Goal: Task Accomplishment & Management: Manage account settings

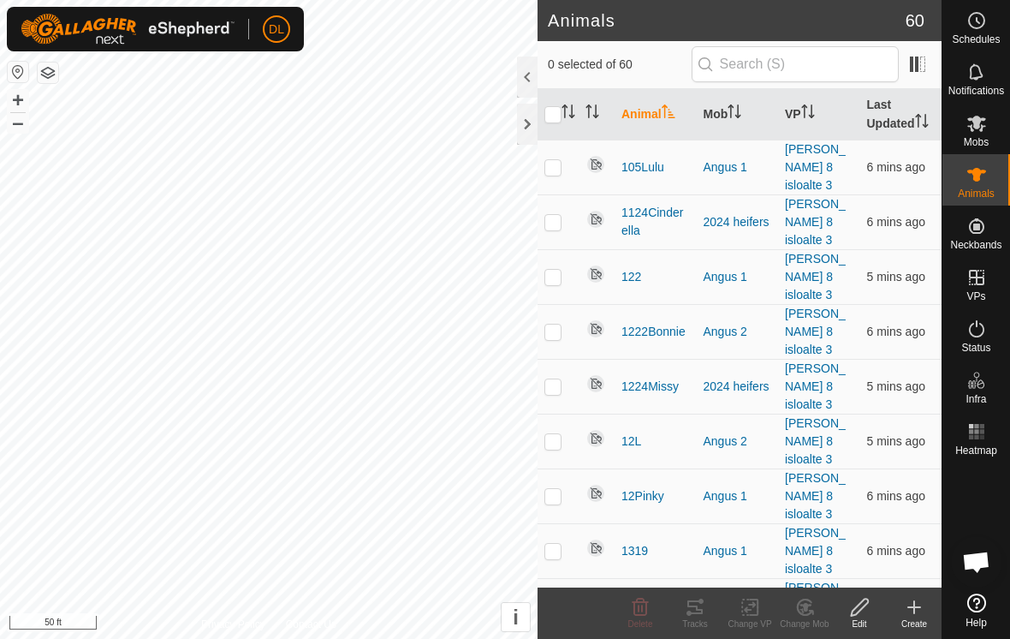
click at [332, 0] on html "DL Schedules Notifications Mobs Animals Neckbands VPs Status Infra Heatmap Help…" at bounding box center [505, 319] width 1010 height 639
click at [23, 117] on button "–" at bounding box center [18, 122] width 21 height 21
click at [27, 121] on button "–" at bounding box center [18, 122] width 21 height 21
click at [17, 128] on button "–" at bounding box center [18, 122] width 21 height 21
click at [283, 34] on div "DL Schedules Notifications Mobs Animals Neckbands VPs Status Infra Heatmap Help…" at bounding box center [505, 319] width 1010 height 639
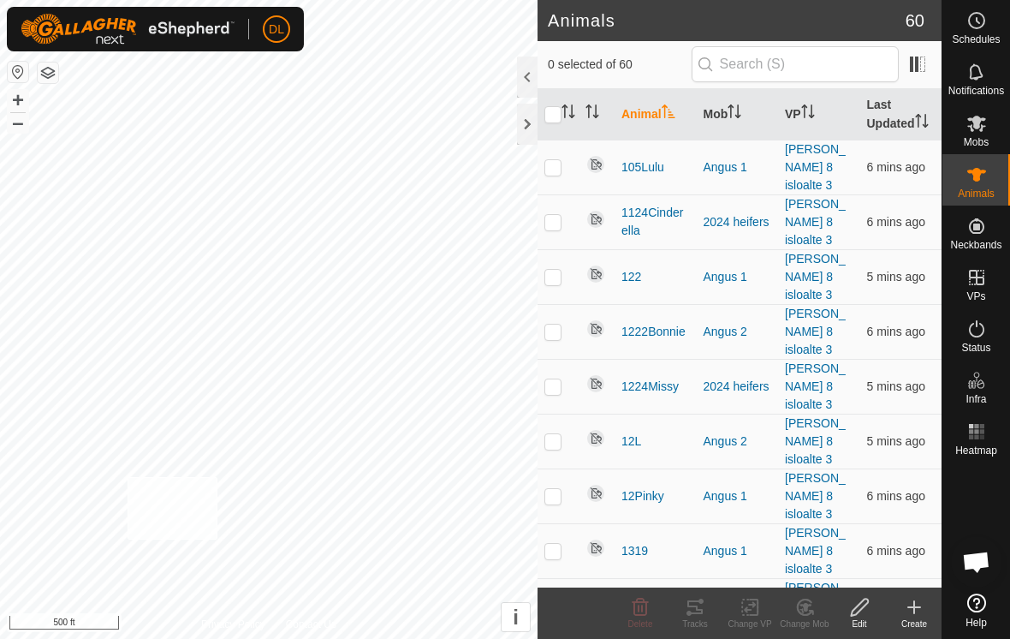
checkbox input "true"
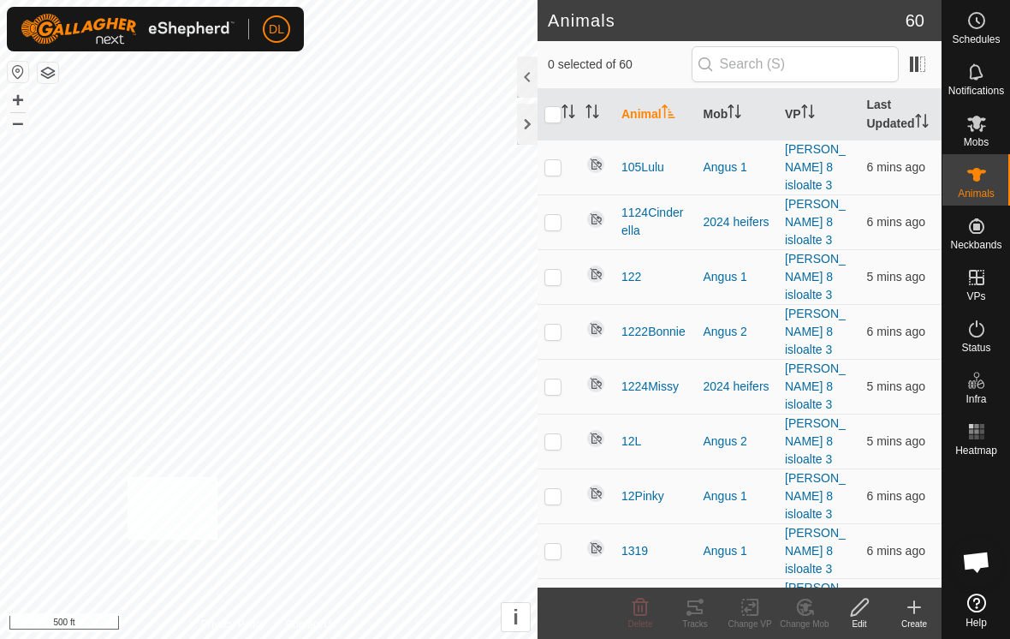
checkbox input "true"
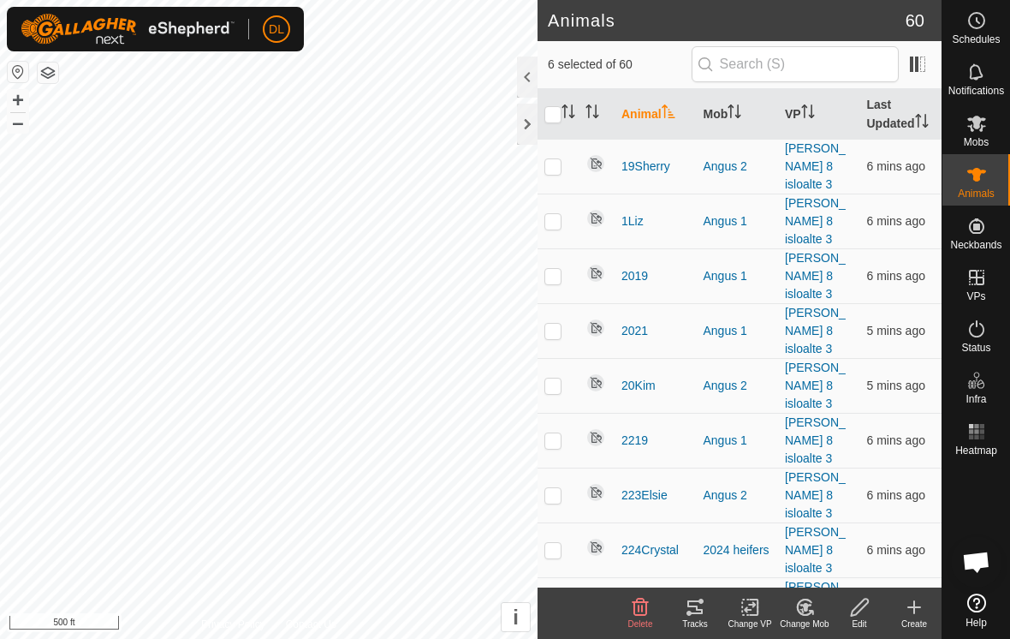
scroll to position [1096, 0]
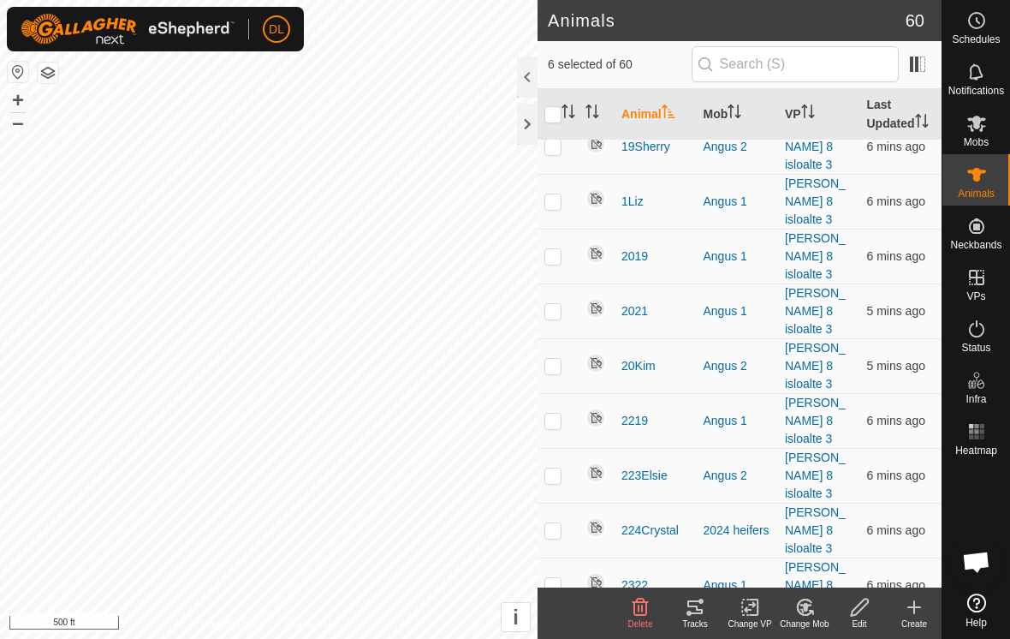
checkbox input "false"
click at [749, 619] on div "Change VP" at bounding box center [750, 623] width 55 height 13
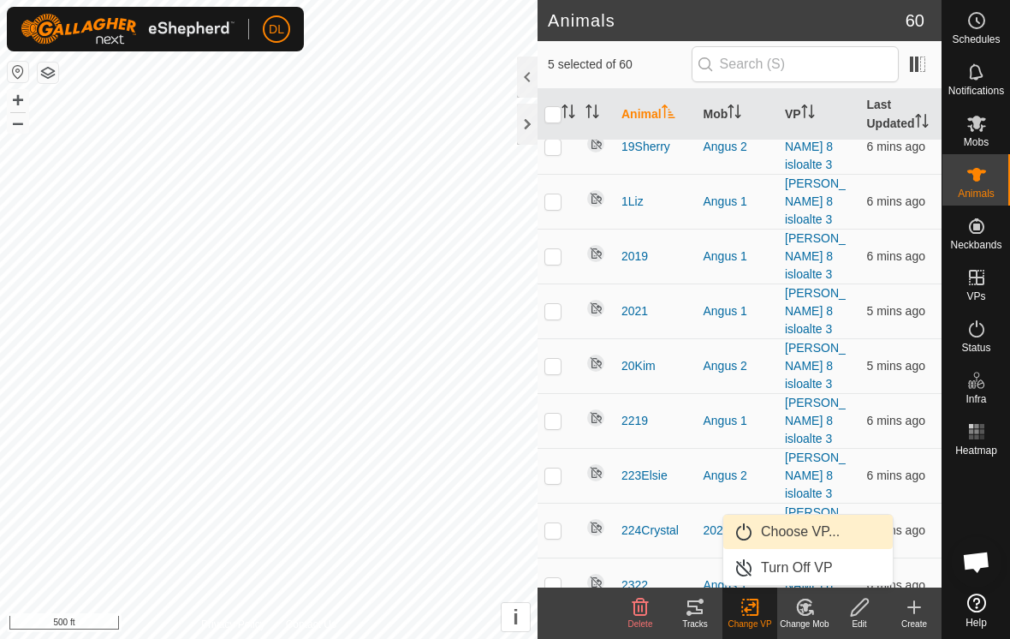
click at [758, 539] on link "Choose VP..." at bounding box center [808, 532] width 170 height 34
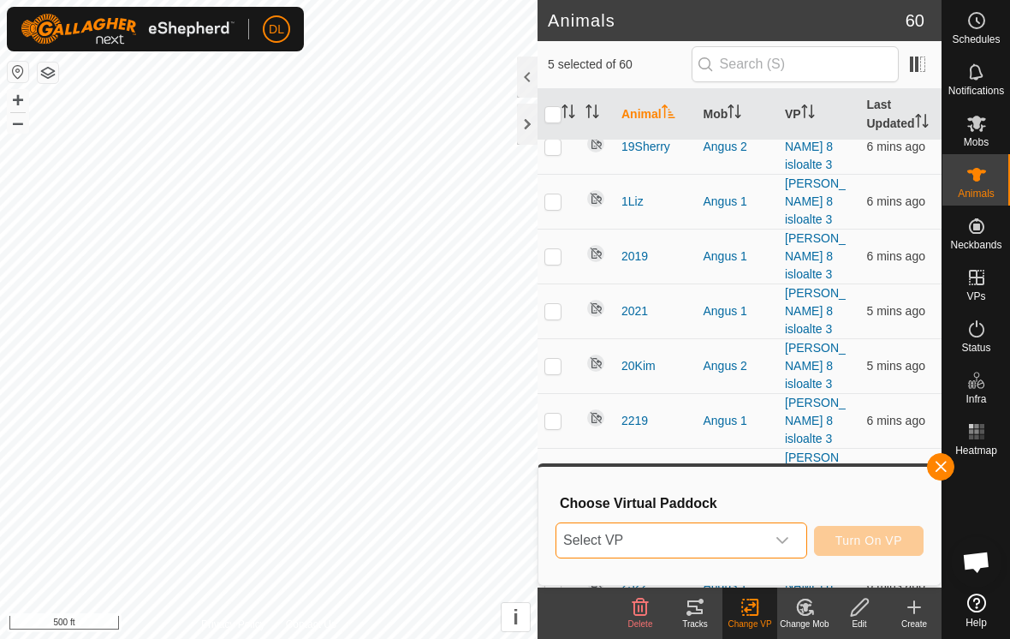
click at [758, 539] on span "Select VP" at bounding box center [661, 540] width 209 height 34
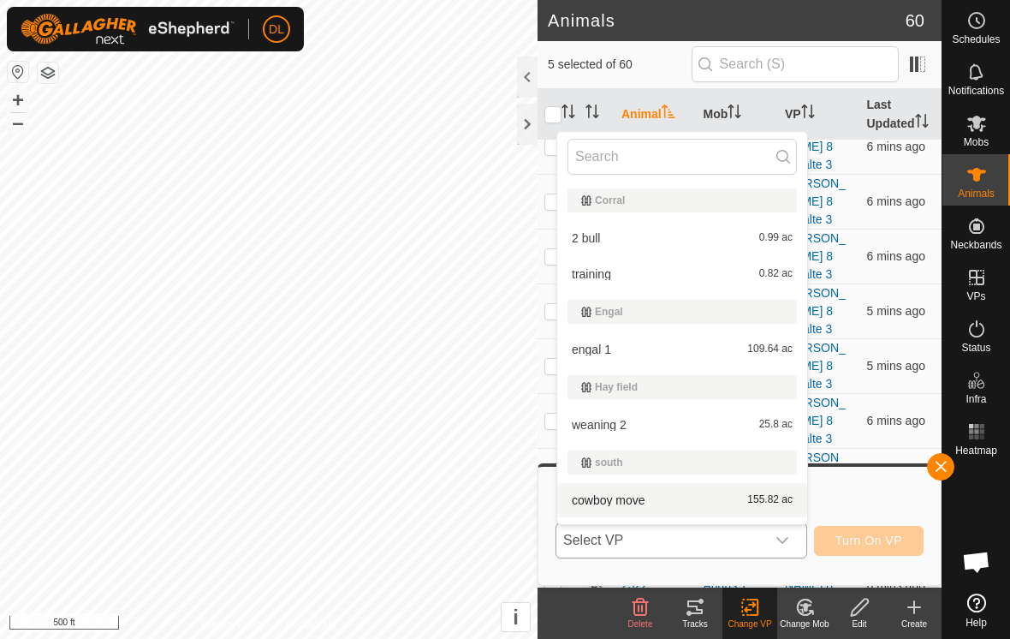
scroll to position [0, 0]
click at [642, 418] on li "weaning 2 25.8 ac" at bounding box center [682, 425] width 250 height 34
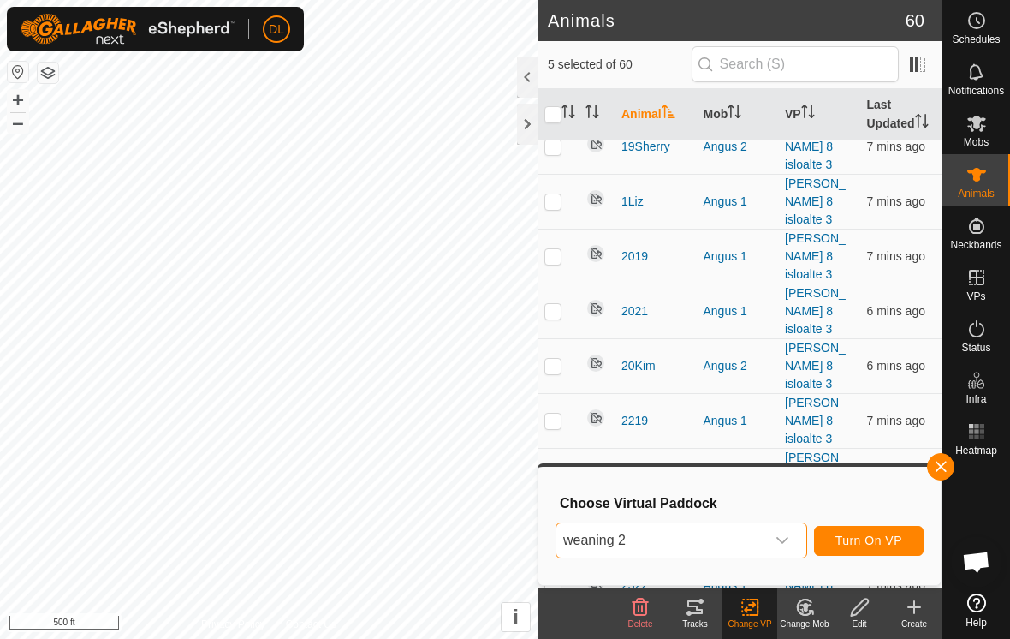
click at [879, 547] on span "Turn On VP" at bounding box center [869, 540] width 67 height 14
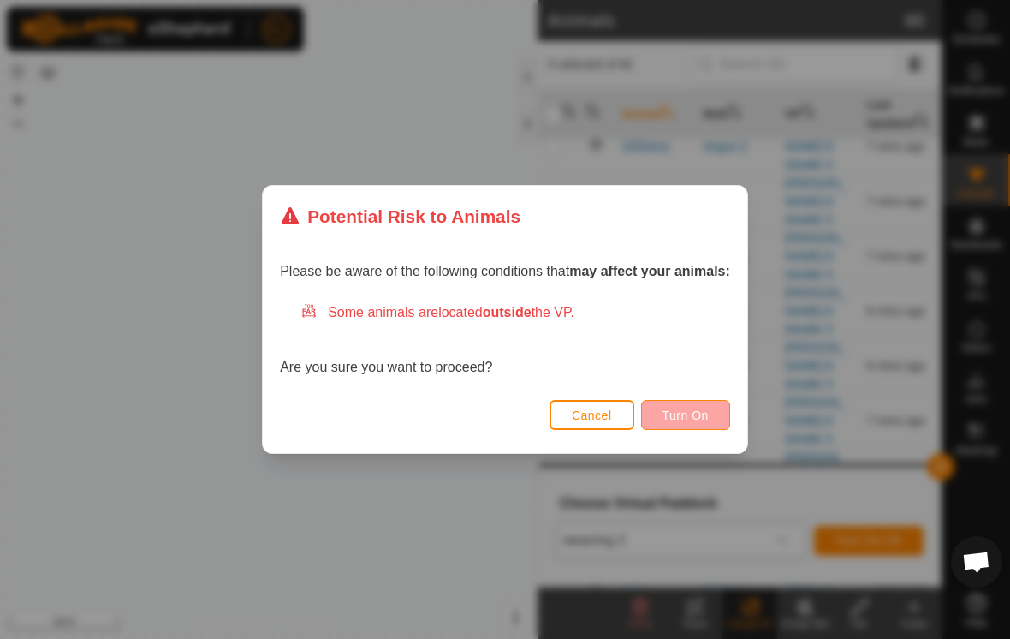
click at [679, 416] on span "Turn On" at bounding box center [686, 415] width 46 height 14
